Goal: Task Accomplishment & Management: Complete application form

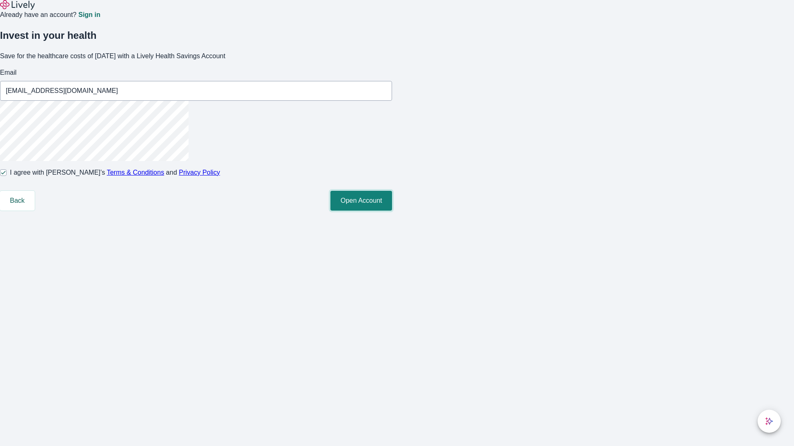
click at [392, 211] on button "Open Account" at bounding box center [361, 201] width 62 height 20
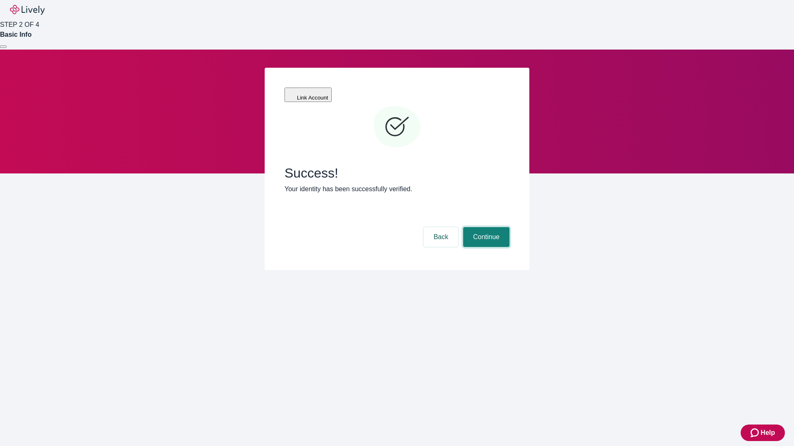
click at [485, 227] on button "Continue" at bounding box center [486, 237] width 46 height 20
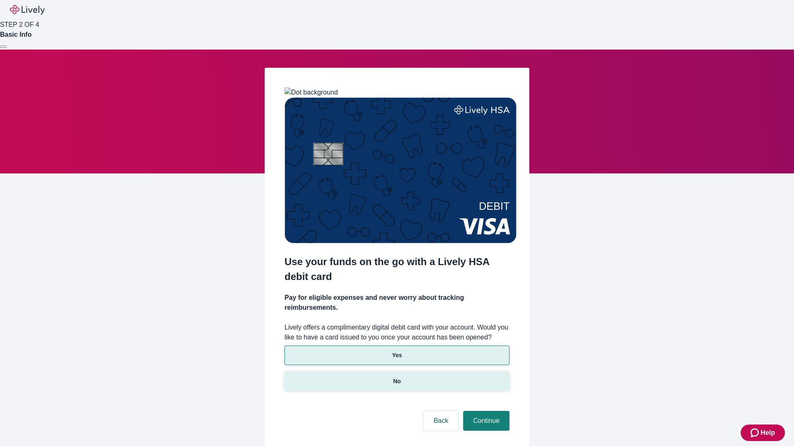
click at [396, 377] on p "No" at bounding box center [397, 381] width 8 height 9
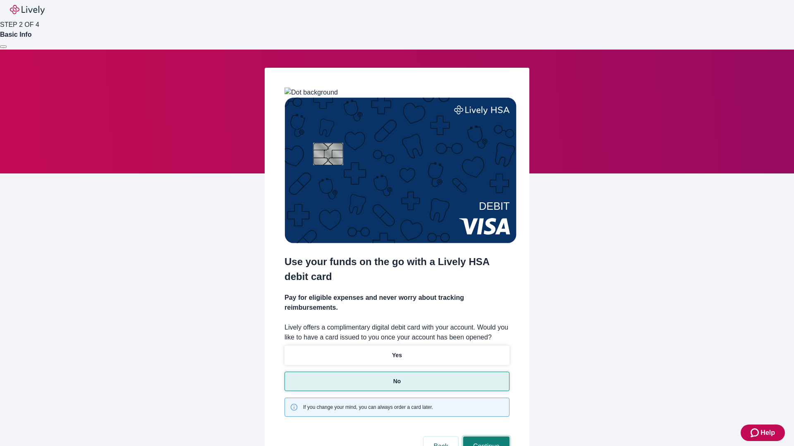
click at [485, 437] on button "Continue" at bounding box center [486, 447] width 46 height 20
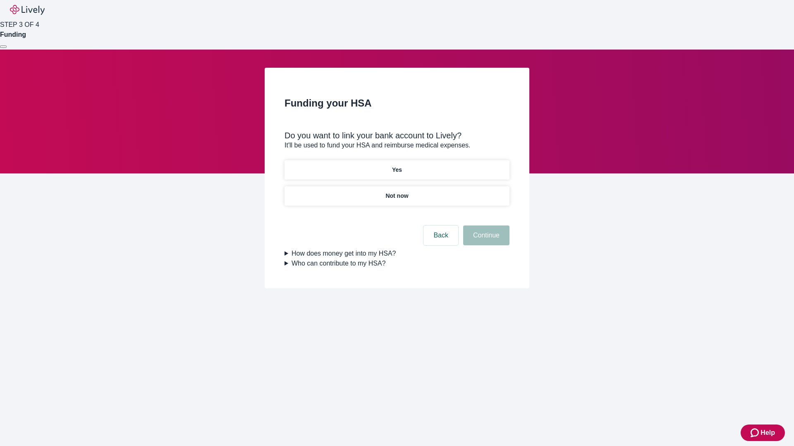
click at [396, 166] on p "Yes" at bounding box center [397, 170] width 10 height 9
click at [485, 226] on button "Continue" at bounding box center [486, 236] width 46 height 20
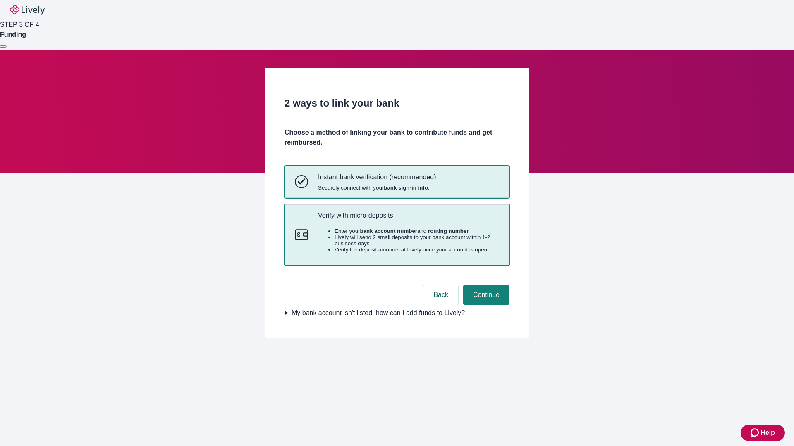
click at [408, 220] on p "Verify with micro-deposits" at bounding box center [408, 216] width 181 height 8
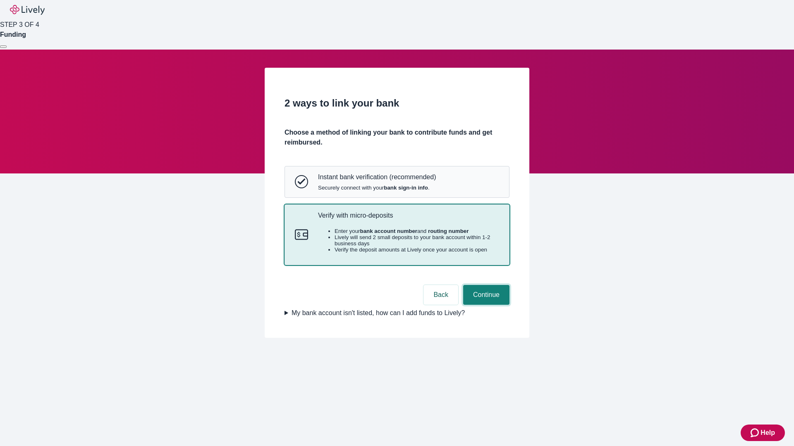
click at [485, 305] on button "Continue" at bounding box center [486, 295] width 46 height 20
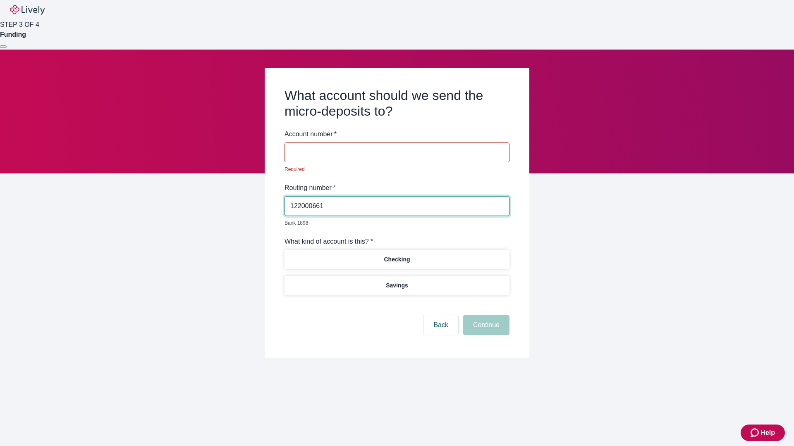
type input "122000661"
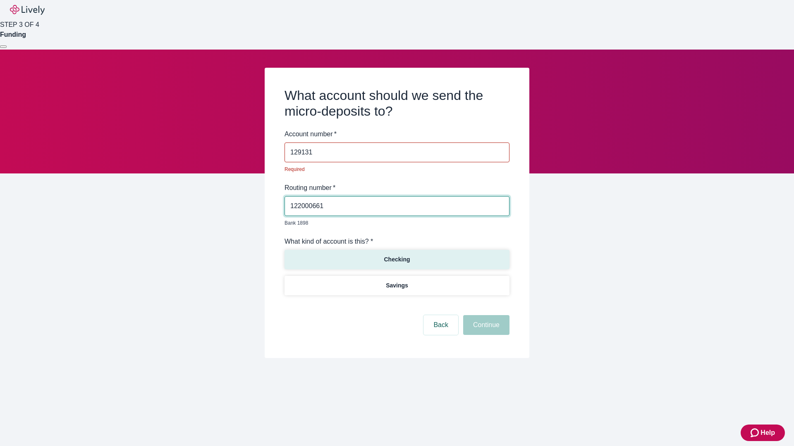
type input "129131"
click at [396, 255] on p "Checking" at bounding box center [397, 259] width 26 height 9
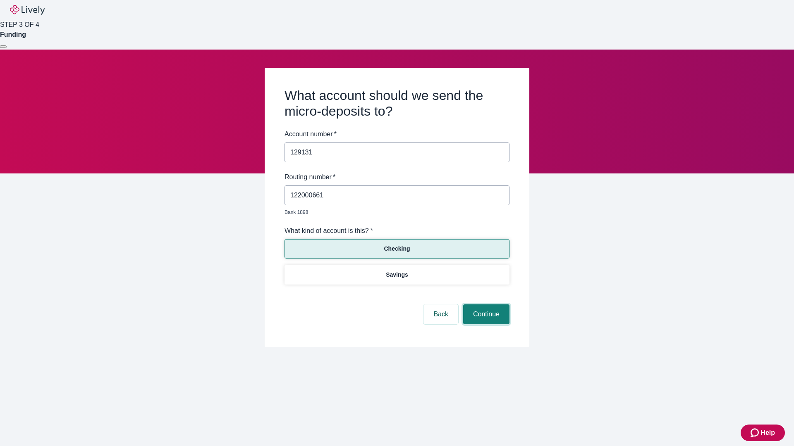
click at [485, 305] on button "Continue" at bounding box center [486, 315] width 46 height 20
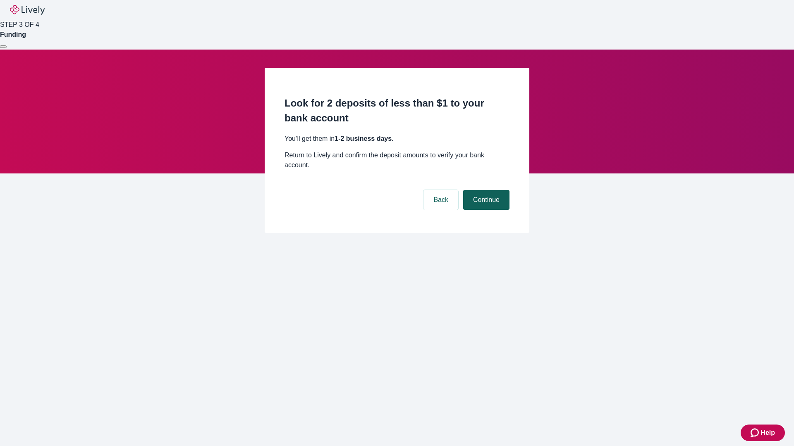
click at [485, 190] on button "Continue" at bounding box center [486, 200] width 46 height 20
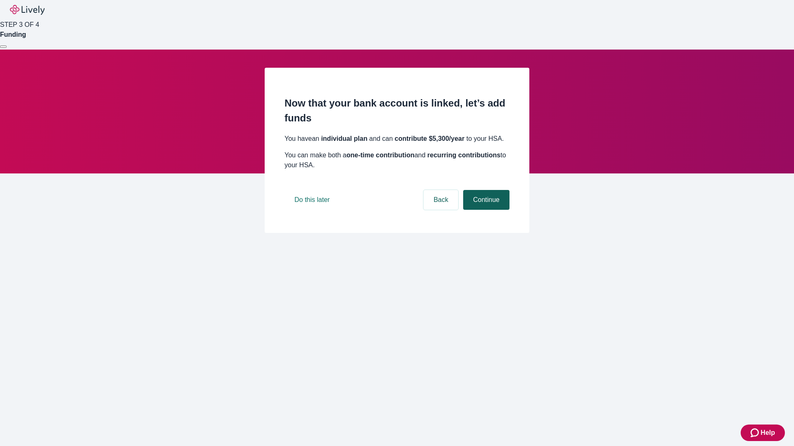
click at [485, 210] on button "Continue" at bounding box center [486, 200] width 46 height 20
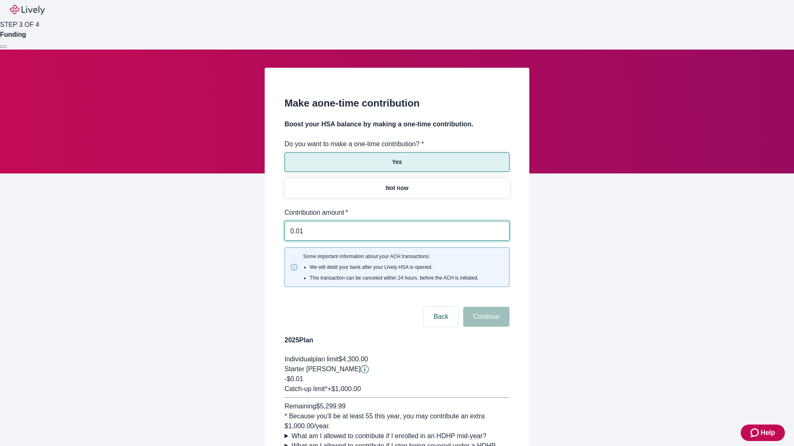
type input "0.01"
click at [485, 307] on button "Continue" at bounding box center [486, 317] width 46 height 20
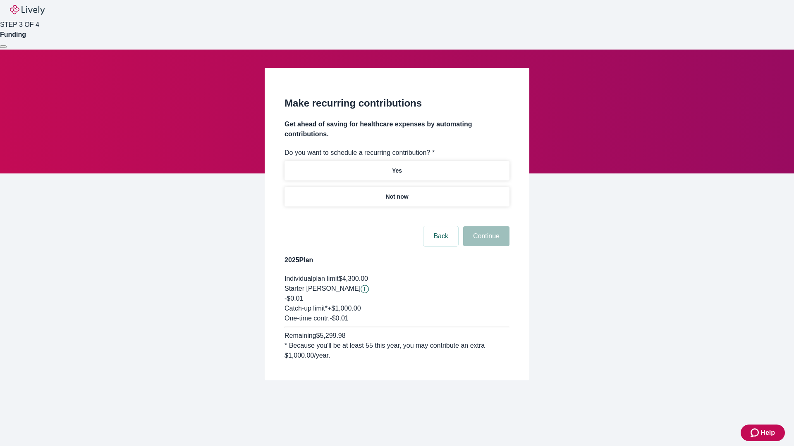
click at [396, 193] on p "Not now" at bounding box center [396, 197] width 23 height 9
click at [485, 227] on button "Continue" at bounding box center [486, 237] width 46 height 20
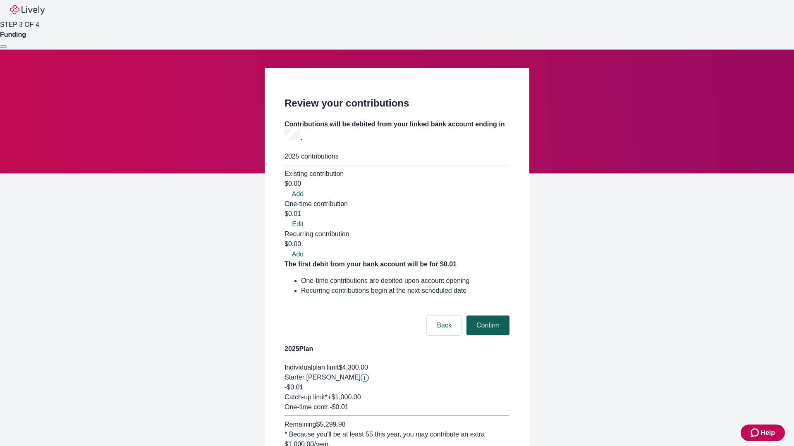
click at [487, 316] on button "Confirm" at bounding box center [487, 326] width 43 height 20
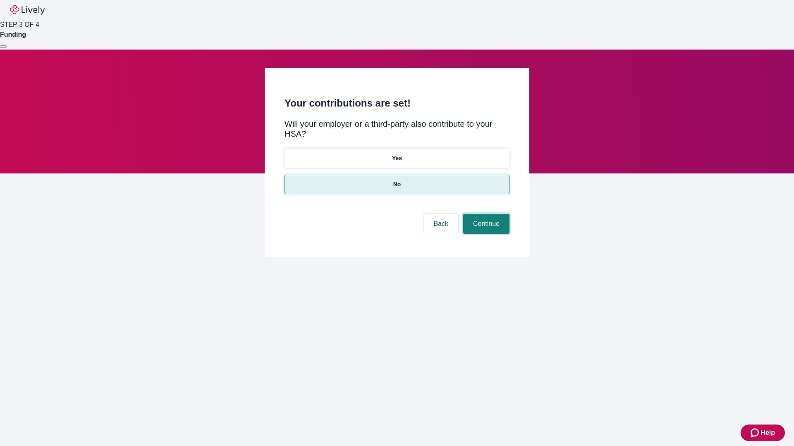
click at [485, 214] on button "Continue" at bounding box center [486, 224] width 46 height 20
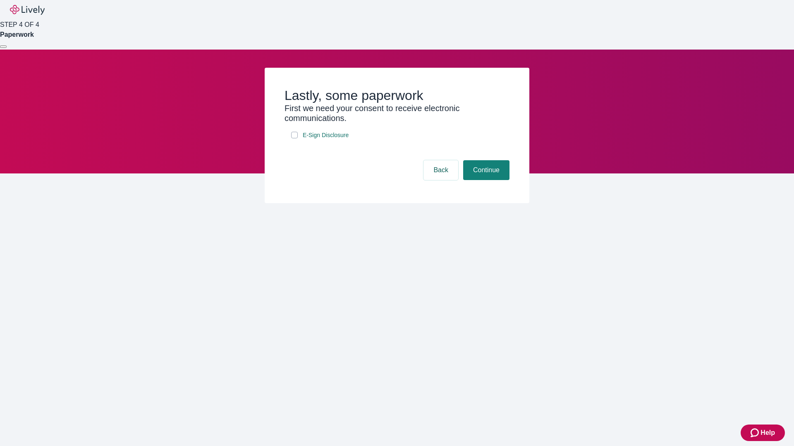
click at [294, 138] on input "E-Sign Disclosure" at bounding box center [294, 135] width 7 height 7
checkbox input "true"
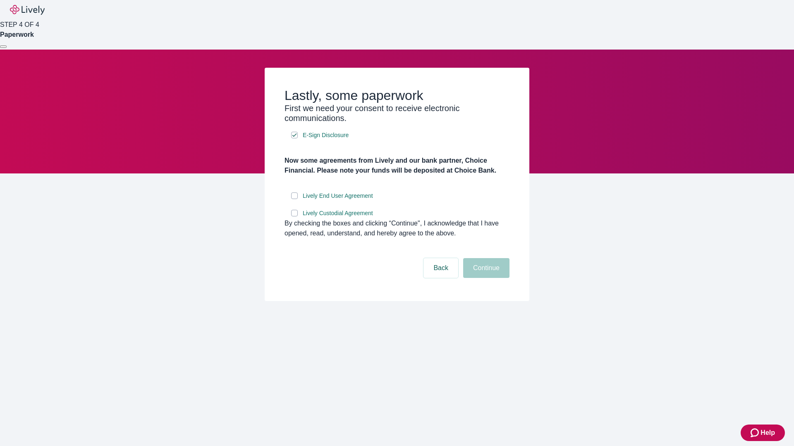
click at [294, 199] on input "Lively End User Agreement" at bounding box center [294, 196] width 7 height 7
checkbox input "true"
click at [294, 217] on input "Lively Custodial Agreement" at bounding box center [294, 213] width 7 height 7
checkbox input "true"
click at [485, 278] on button "Continue" at bounding box center [486, 268] width 46 height 20
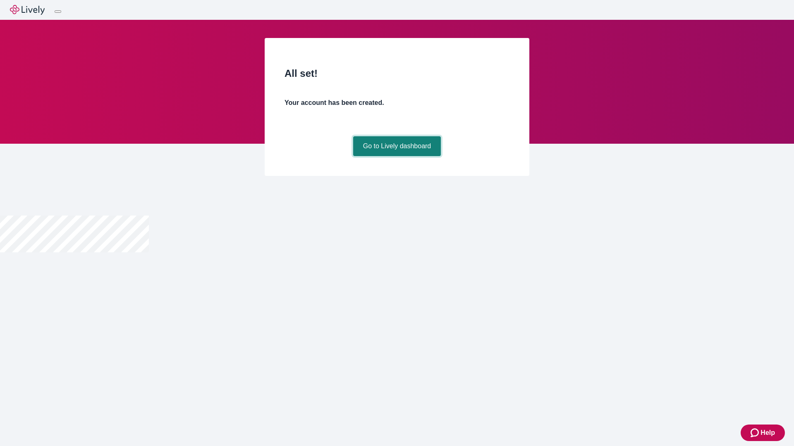
click at [396, 156] on link "Go to Lively dashboard" at bounding box center [397, 146] width 88 height 20
